Goal: Information Seeking & Learning: Find specific fact

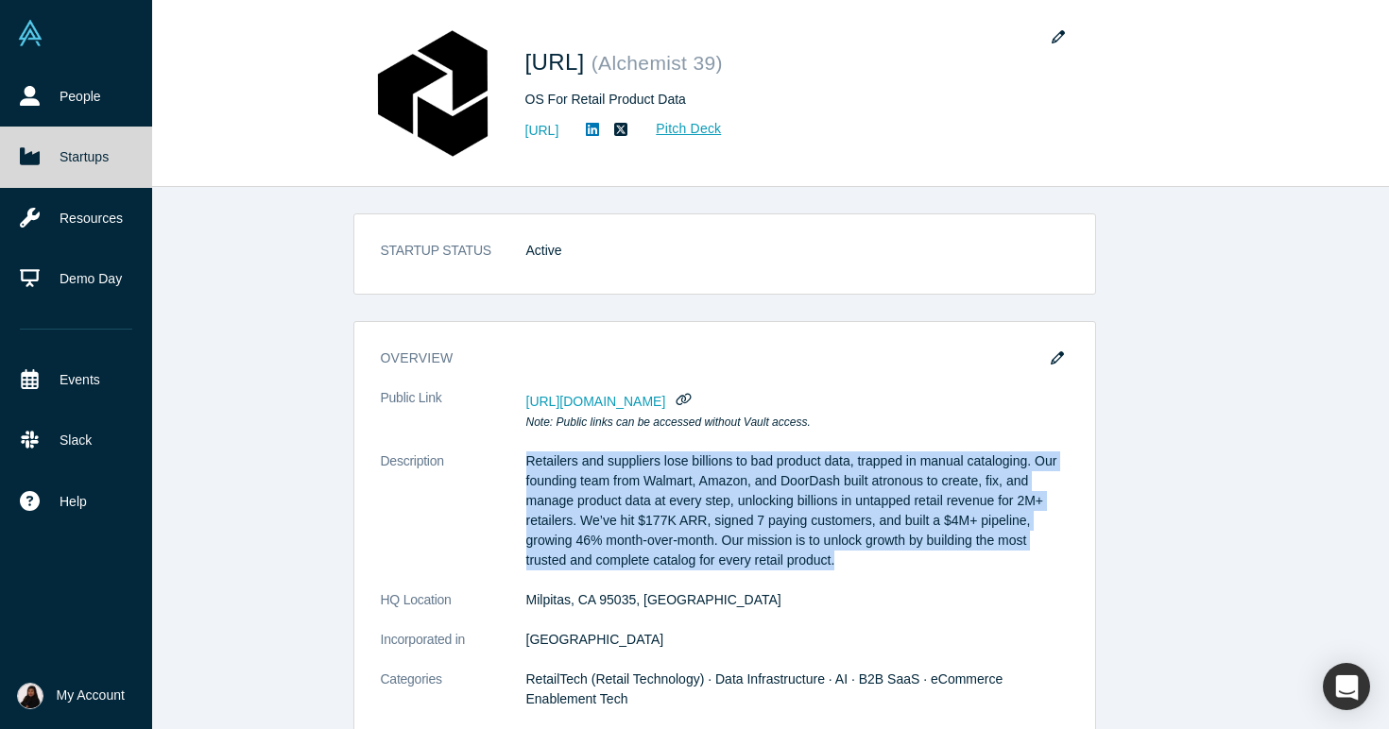
click at [37, 39] on img at bounding box center [30, 33] width 26 height 26
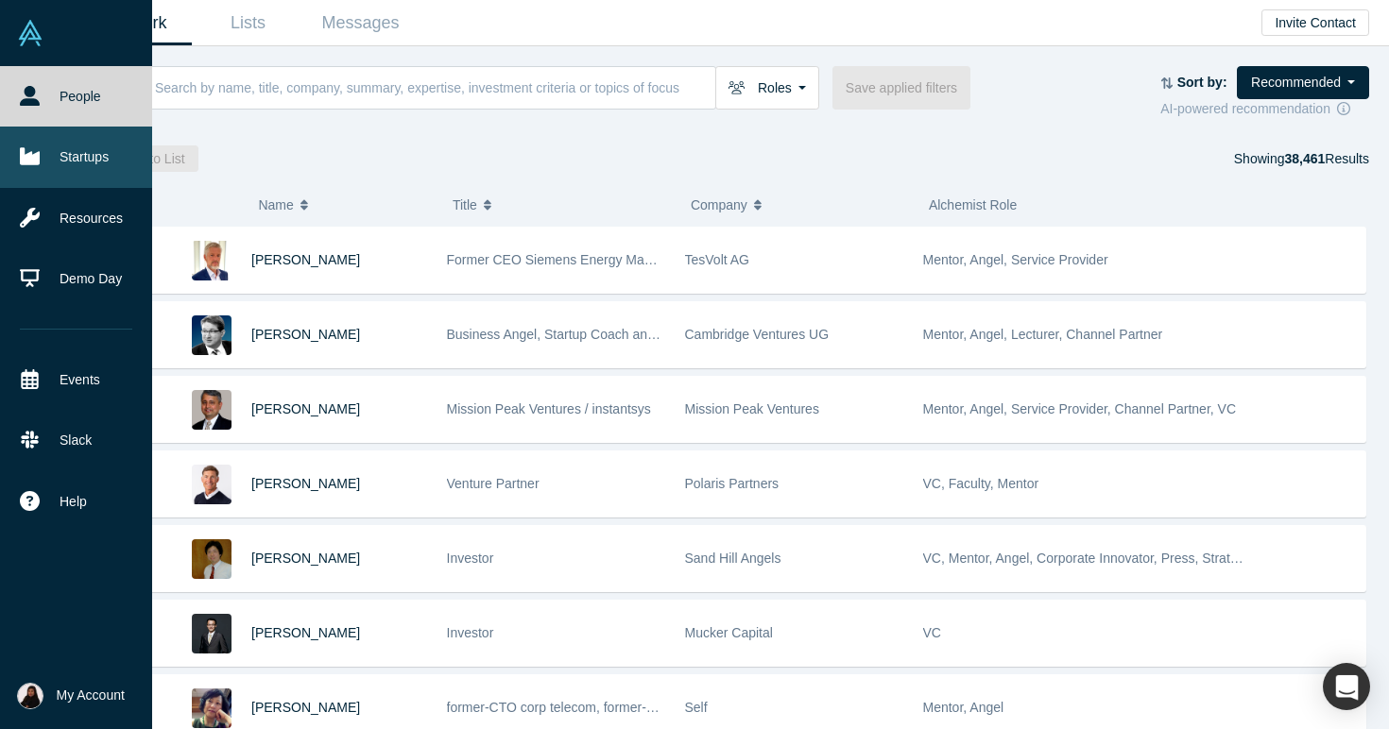
click at [63, 156] on link "Startups" at bounding box center [76, 157] width 152 height 60
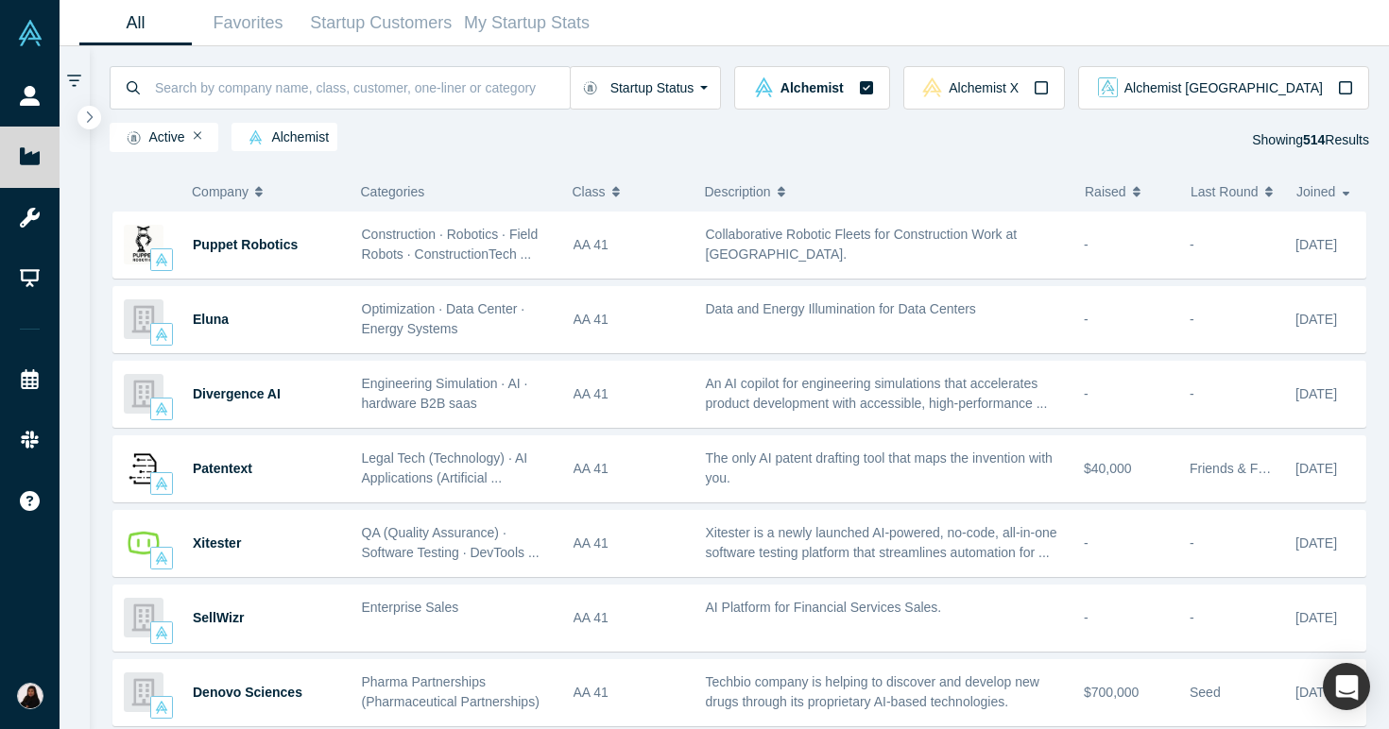
click at [270, 134] on span "Alchemist" at bounding box center [284, 137] width 89 height 15
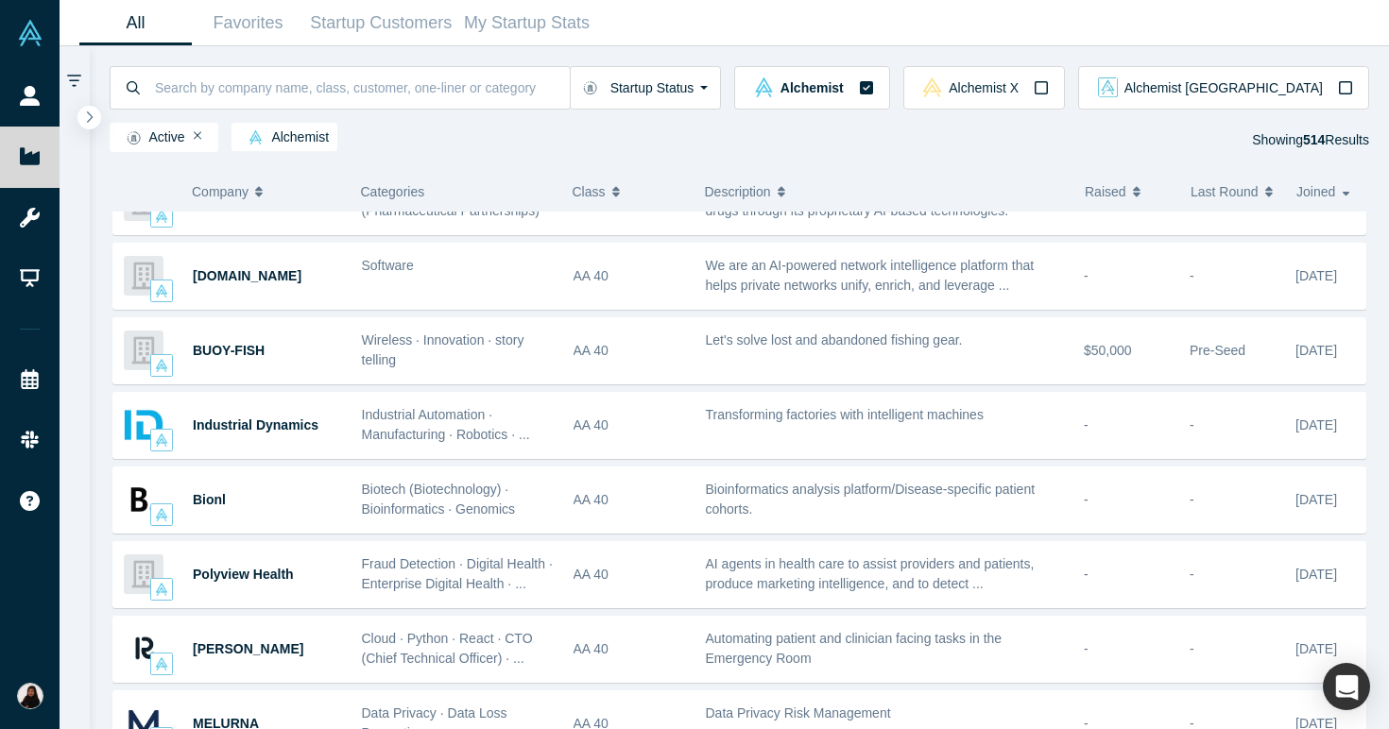
scroll to position [499, 0]
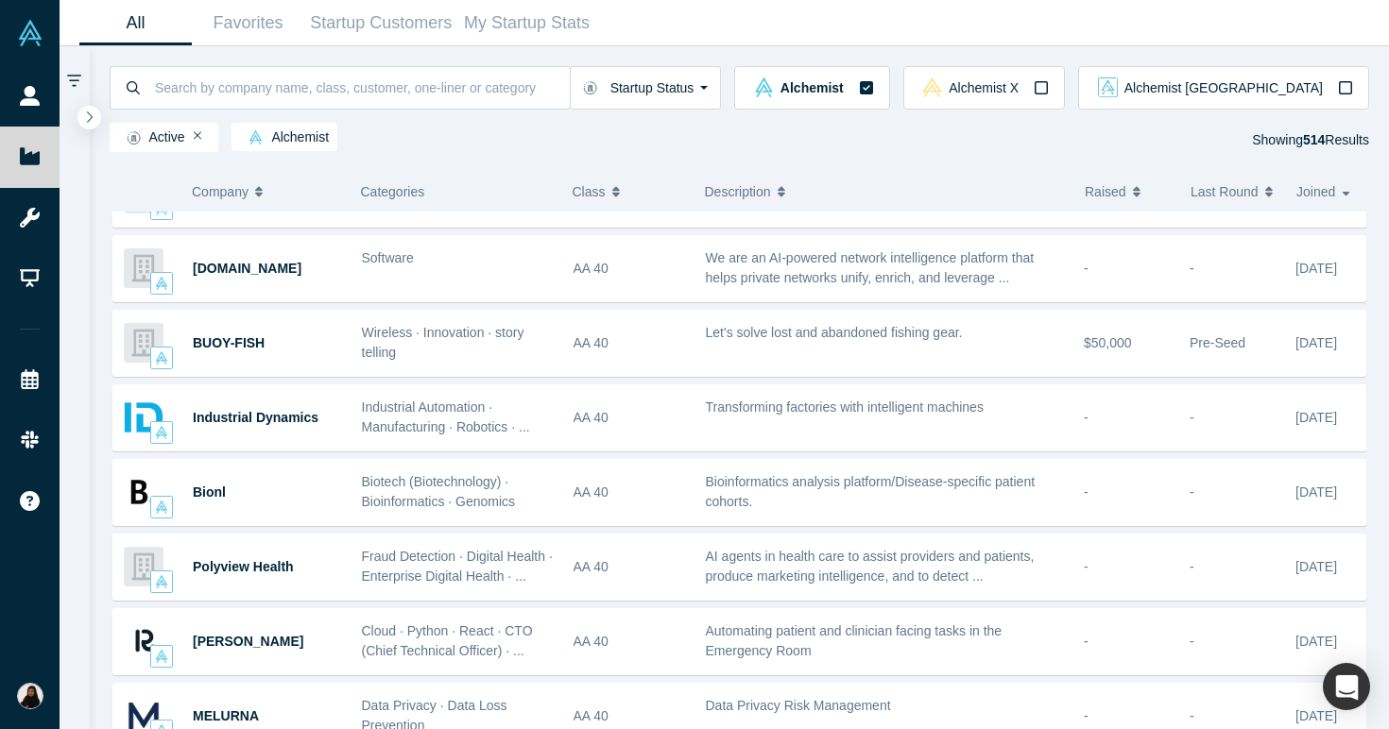
click at [197, 146] on div "Active" at bounding box center [165, 137] width 110 height 29
click at [196, 138] on icon "Remove Filter" at bounding box center [198, 135] width 9 height 13
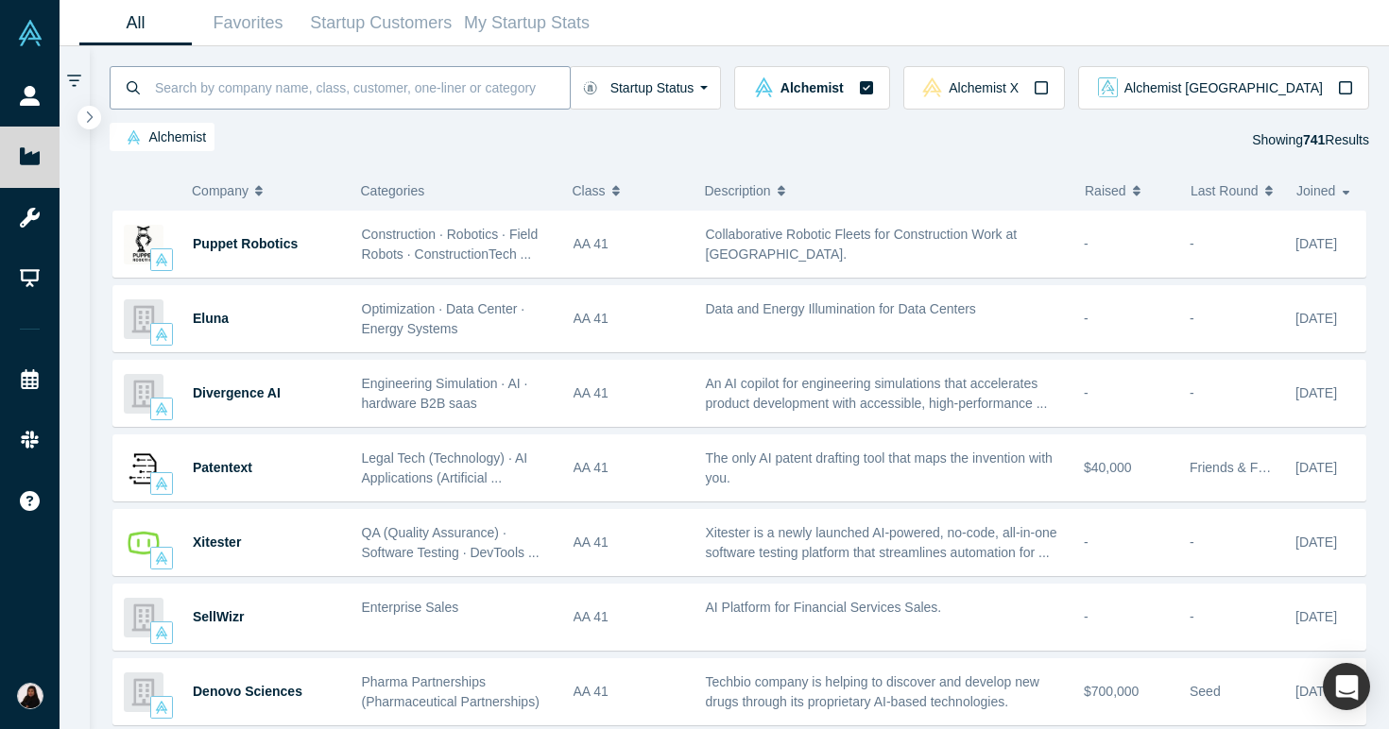
click at [283, 82] on input at bounding box center [361, 87] width 417 height 44
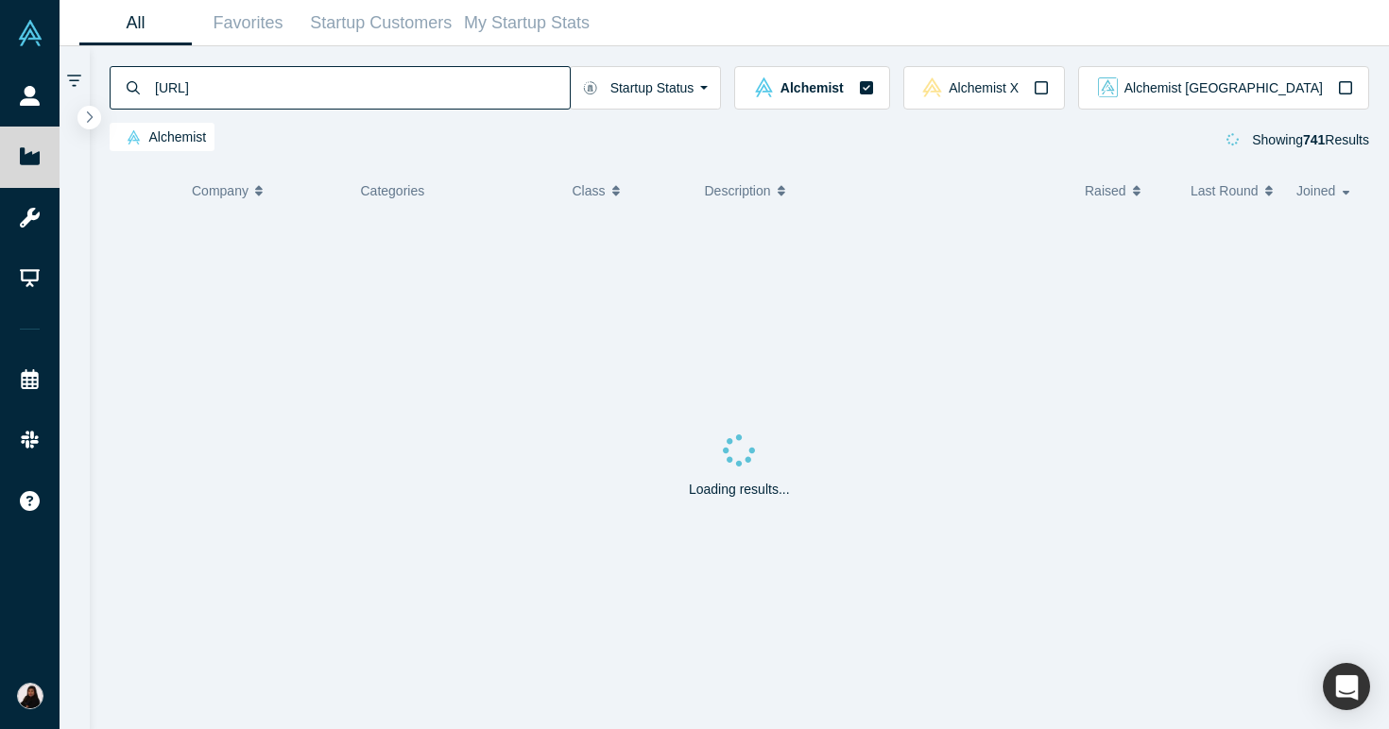
type input "[URL]"
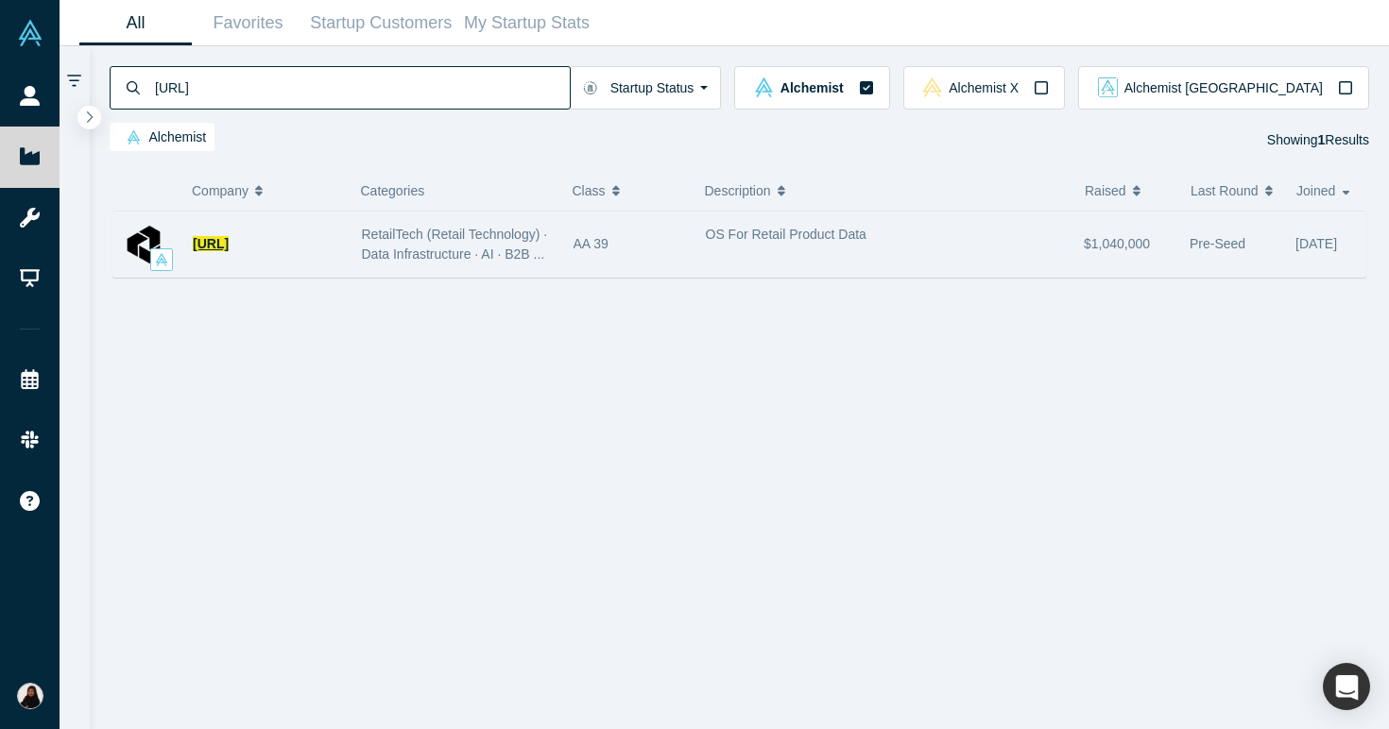
click at [229, 240] on span "[URL]" at bounding box center [211, 243] width 36 height 15
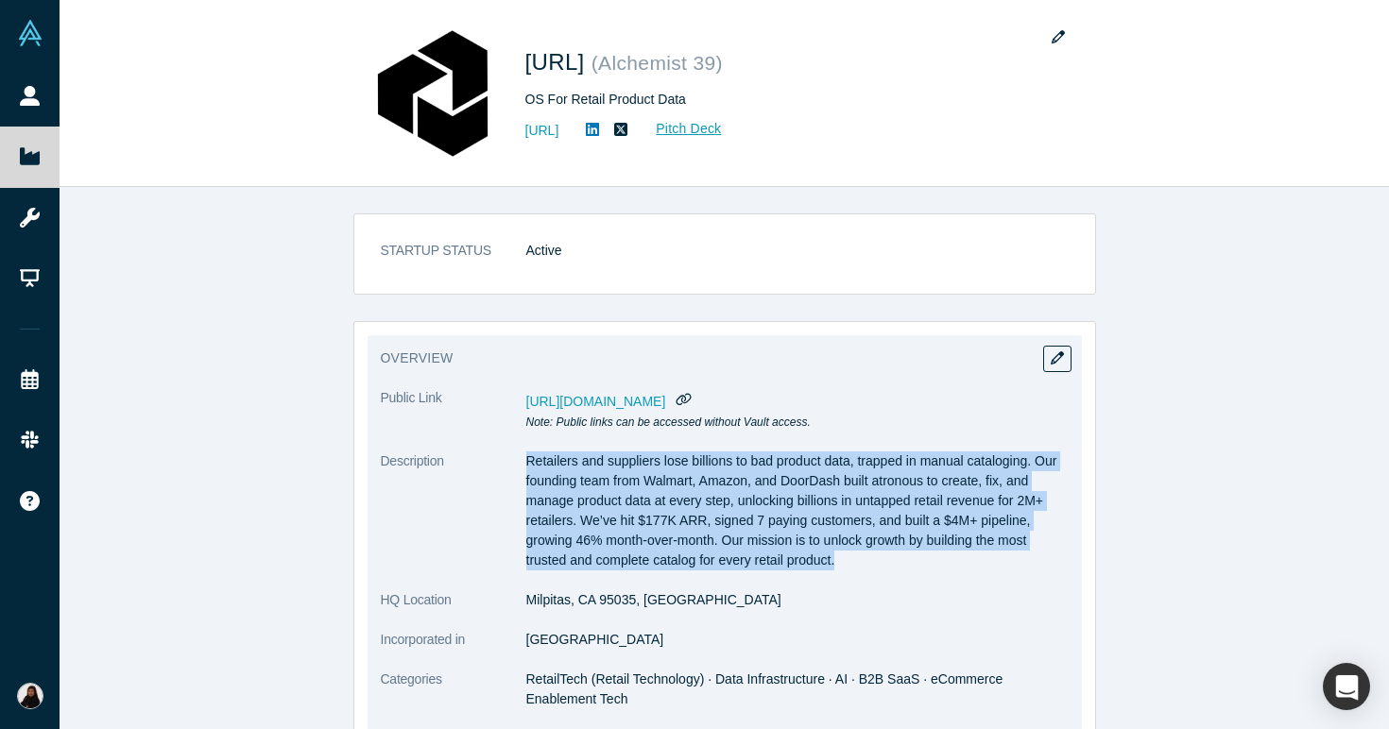
drag, startPoint x: 526, startPoint y: 459, endPoint x: 893, endPoint y: 570, distance: 382.9
click at [893, 570] on dl "Public Link [URL][DOMAIN_NAME] Note: Public links can be accessed without Vault…" at bounding box center [725, 697] width 688 height 619
copy p "Retailers and suppliers lose billions to bad product data, trapped in manual ca…"
